Goal: Task Accomplishment & Management: Use online tool/utility

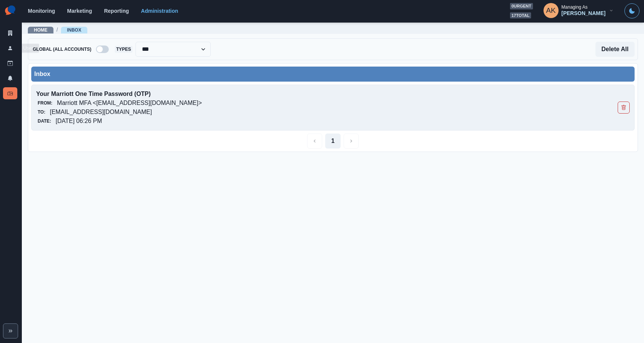
click at [142, 92] on p "Your Marriott One Time Password (OTP)" at bounding box center [273, 94] width 475 height 9
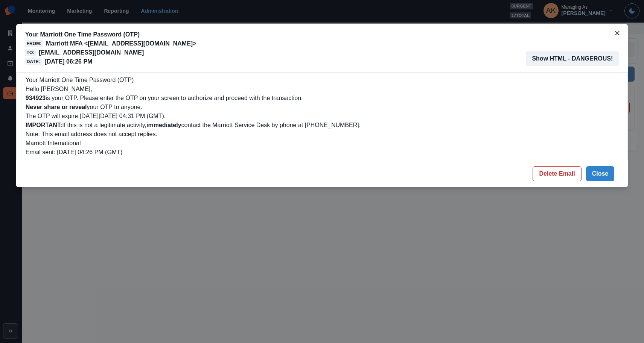
click at [36, 97] on b "934923" at bounding box center [36, 98] width 20 height 6
copy b "934923"
click at [555, 181] on button "Delete Email" at bounding box center [557, 173] width 49 height 15
